Goal: Transaction & Acquisition: Obtain resource

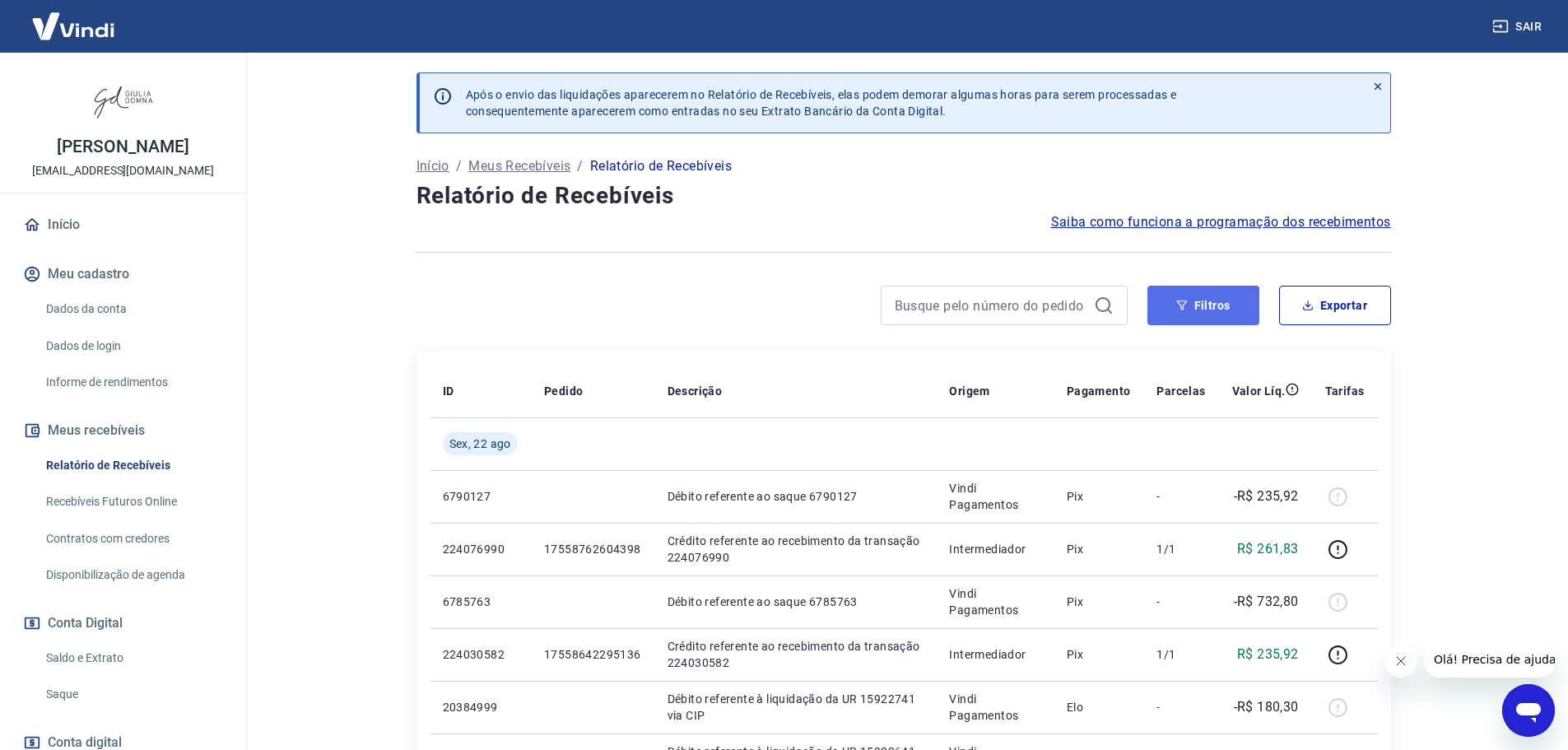
click at [1201, 306] on button "Filtros" at bounding box center [1204, 306] width 112 height 39
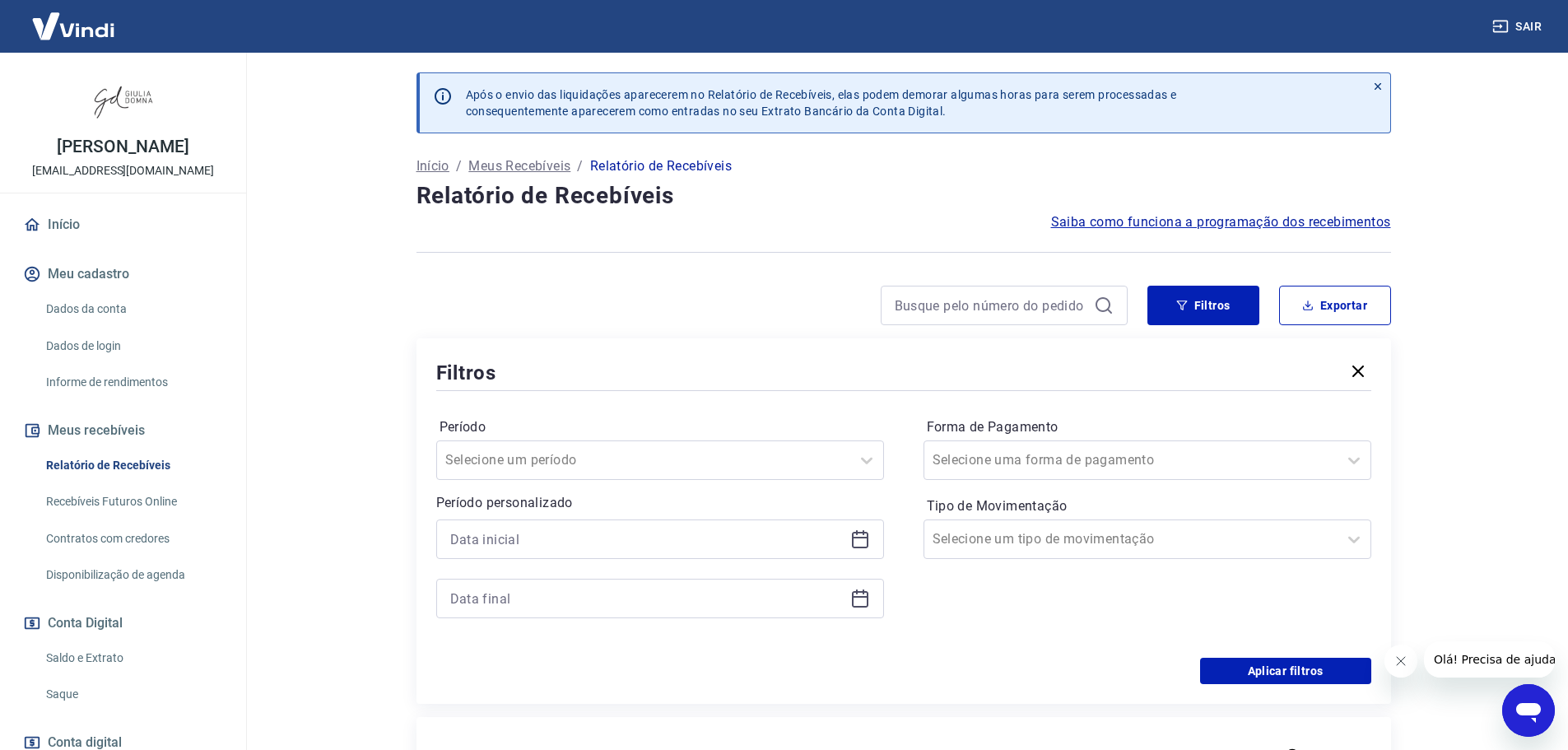
click at [865, 536] on icon at bounding box center [860, 539] width 20 height 20
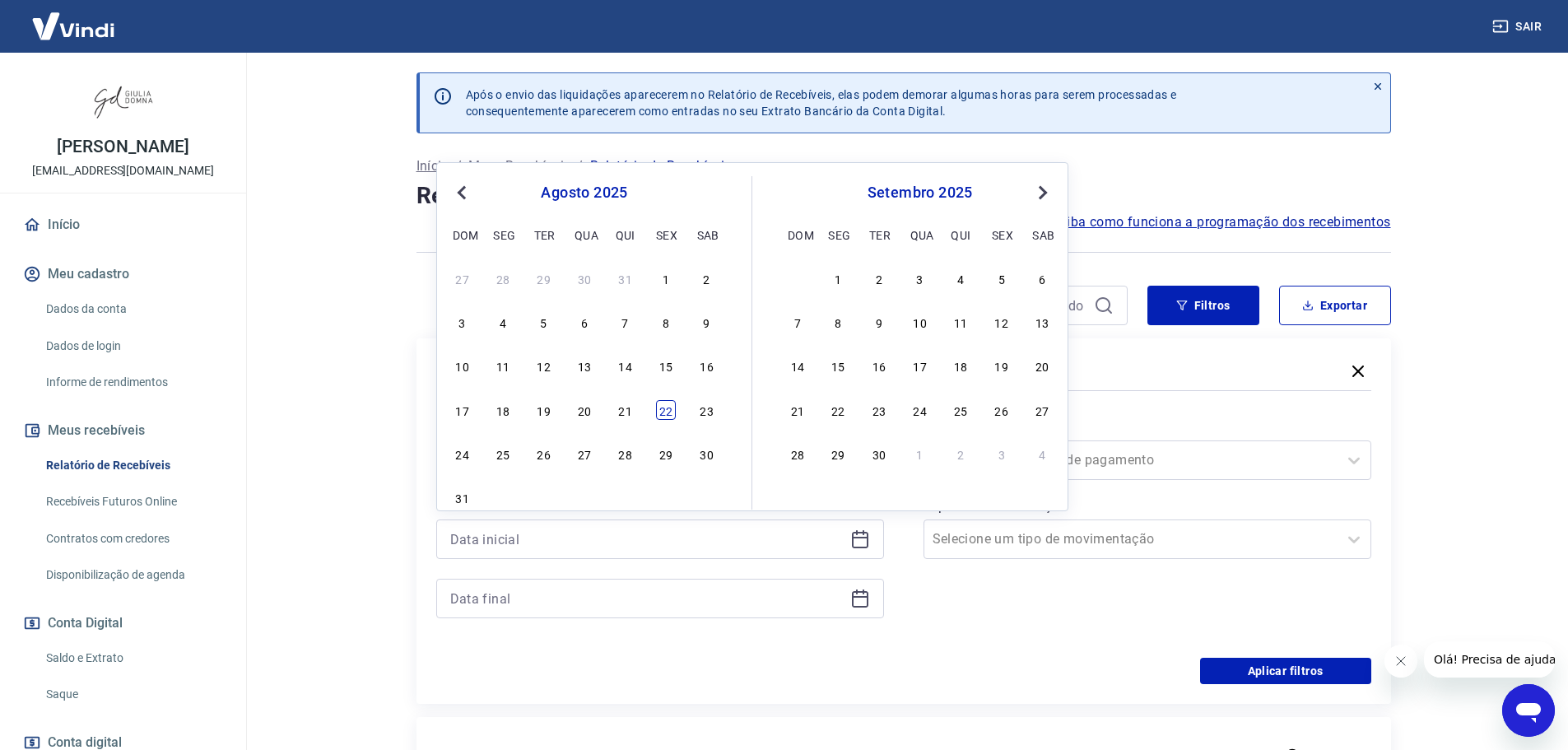
click at [666, 414] on div "22" at bounding box center [666, 410] width 20 height 20
type input "[DATE]"
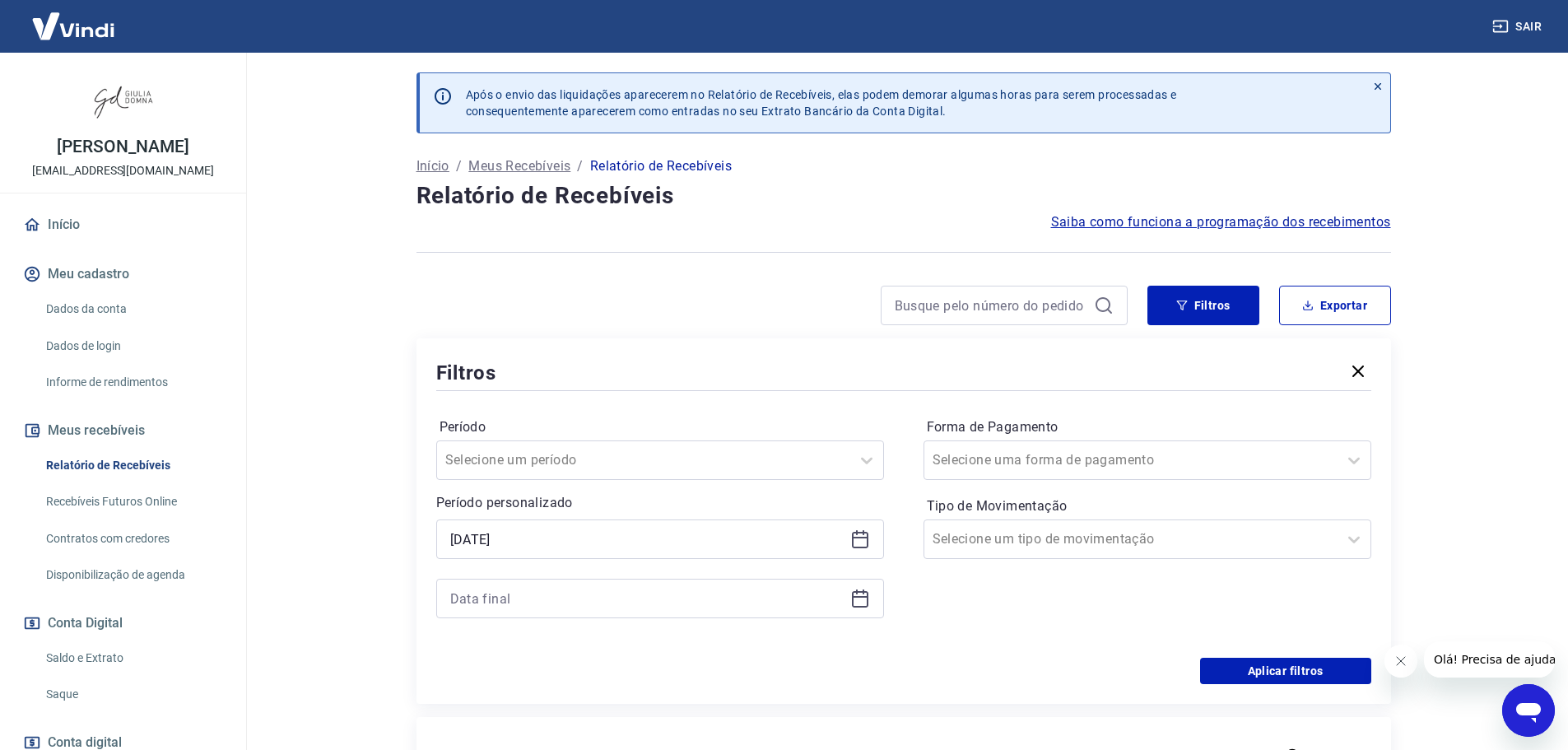
click at [863, 602] on icon at bounding box center [860, 598] width 20 height 20
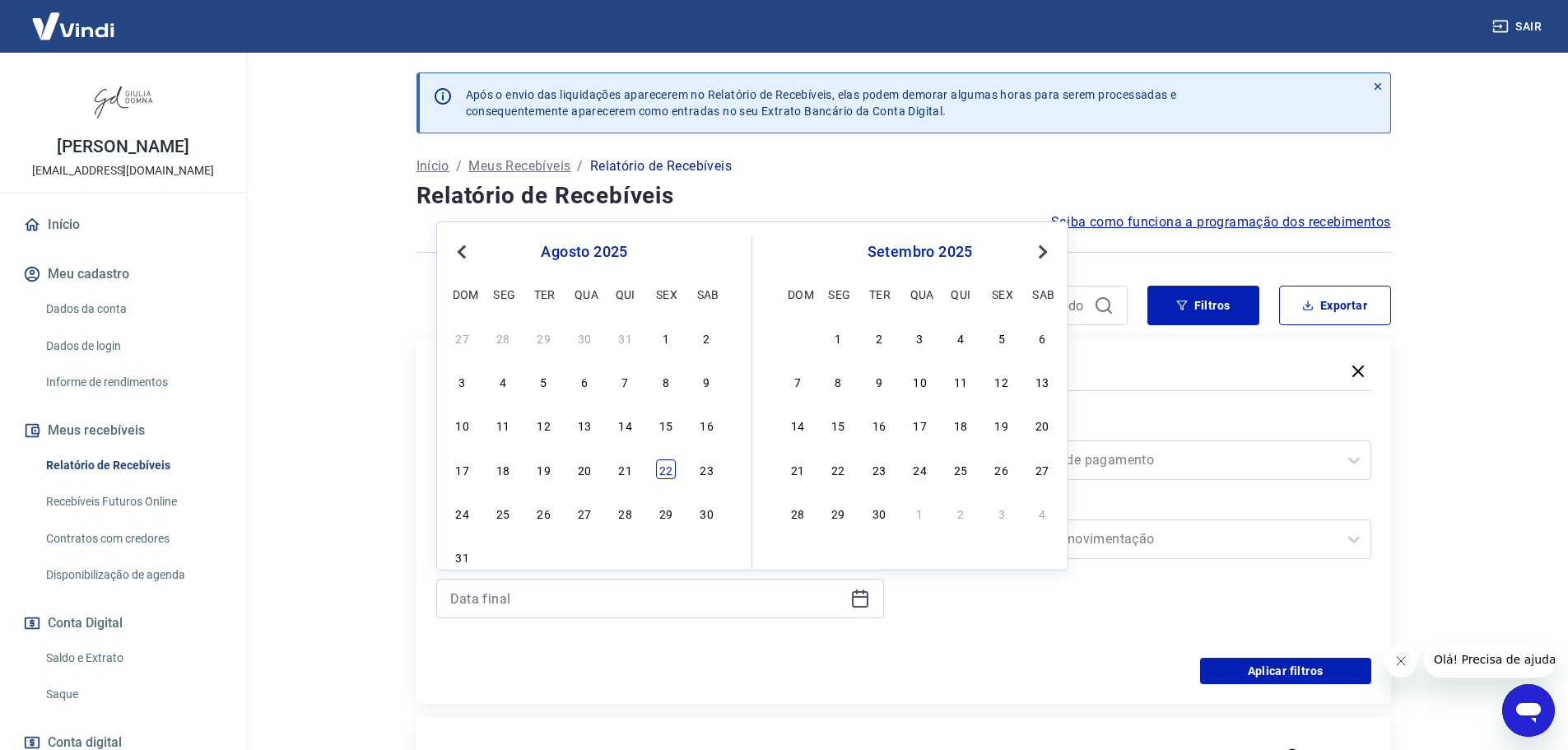
click at [668, 470] on div "22" at bounding box center [666, 469] width 20 height 20
type input "[DATE]"
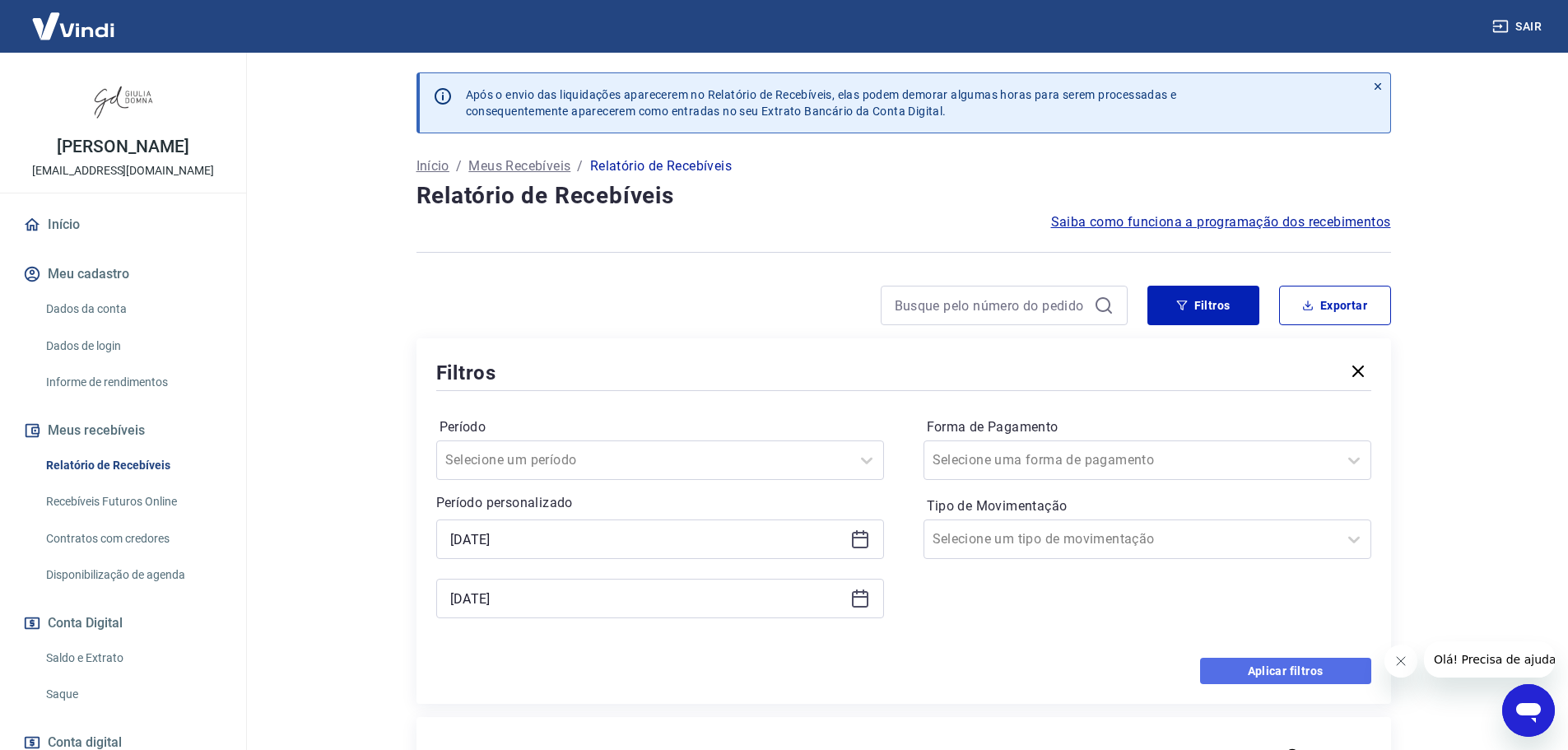
click at [1255, 668] on button "Aplicar filtros" at bounding box center [1286, 670] width 171 height 27
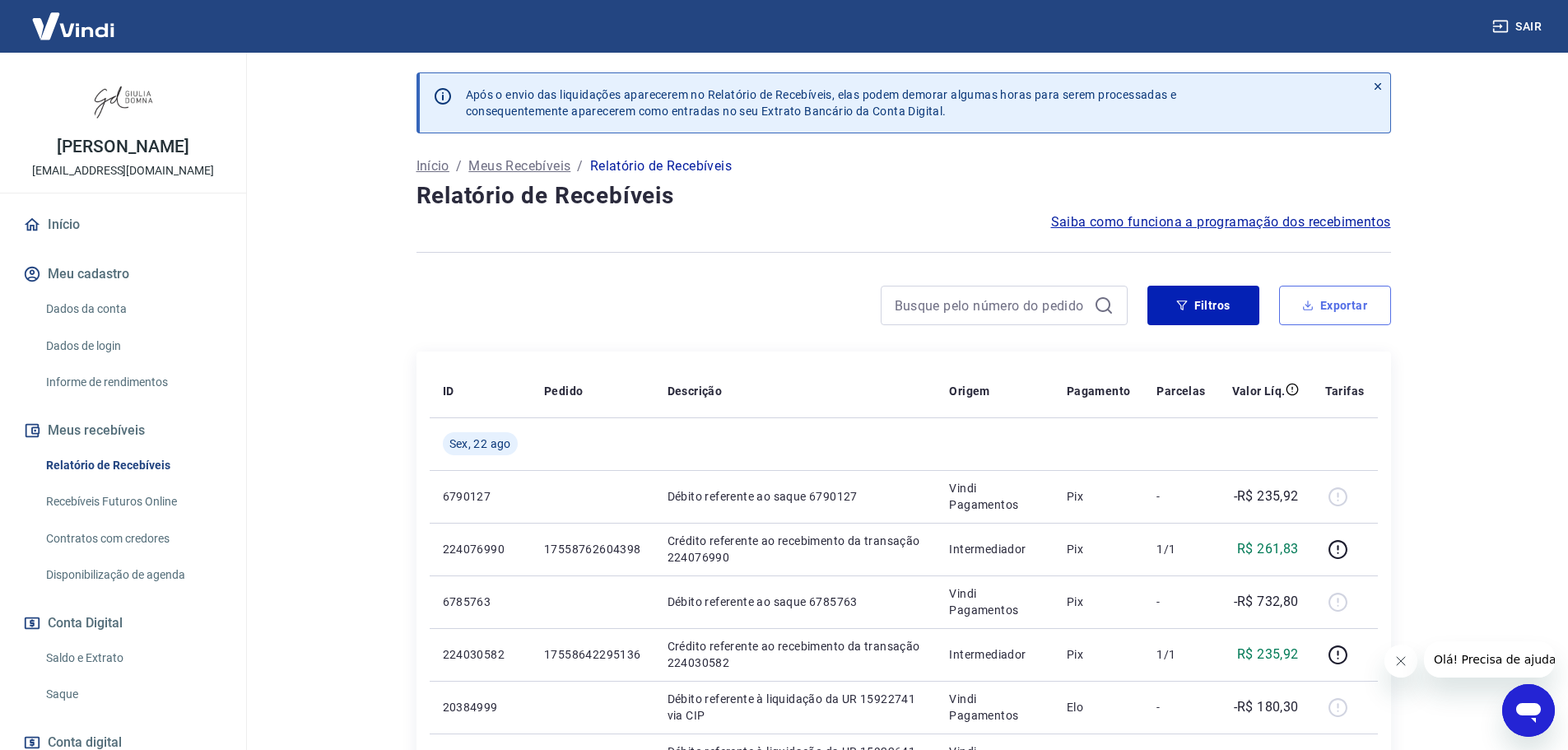
click at [1360, 298] on button "Exportar" at bounding box center [1335, 306] width 112 height 39
type input "[DATE]"
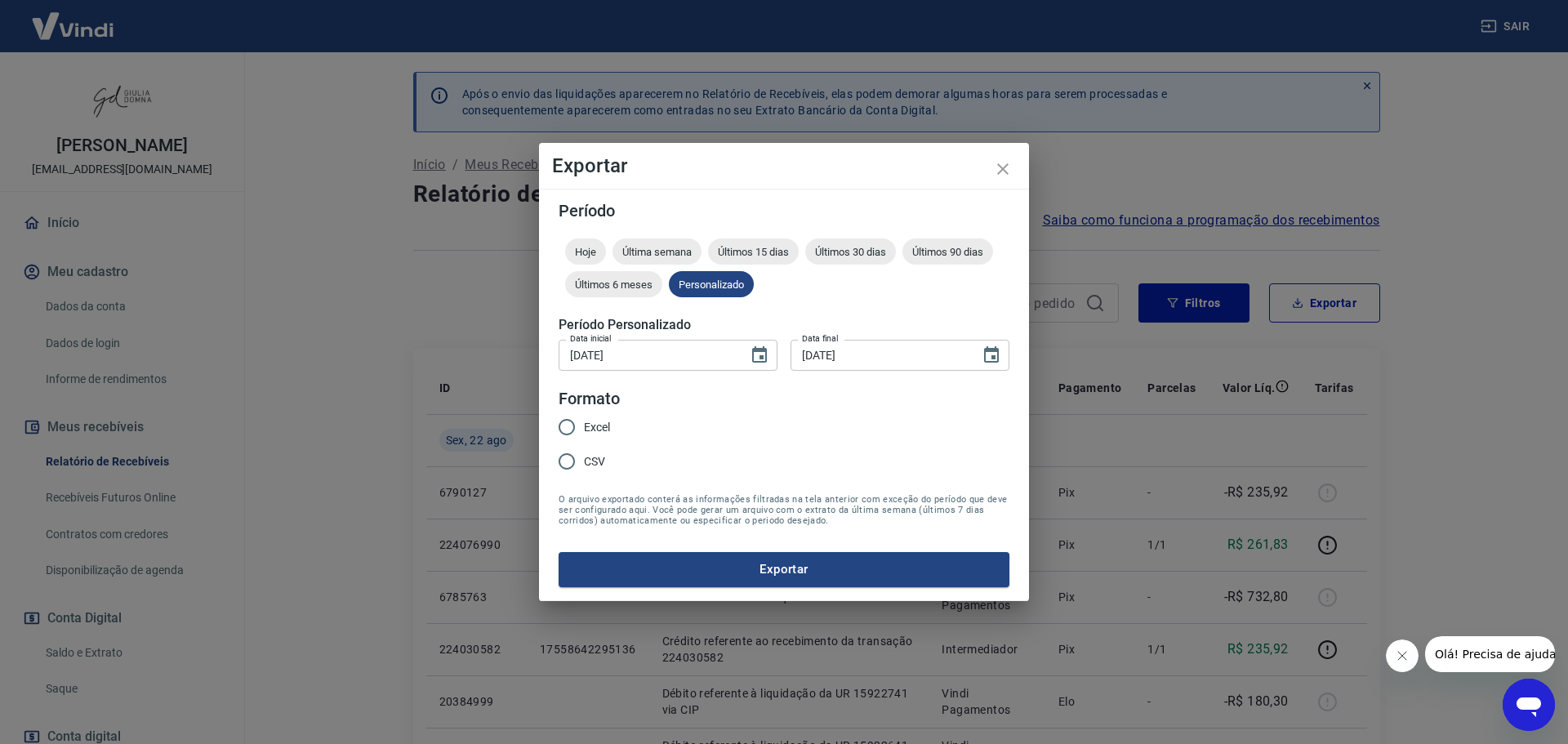
click at [565, 432] on input "Excel" at bounding box center [566, 426] width 34 height 34
radio input "true"
click at [905, 563] on button "Exportar" at bounding box center [783, 569] width 451 height 34
